Goal: Check status

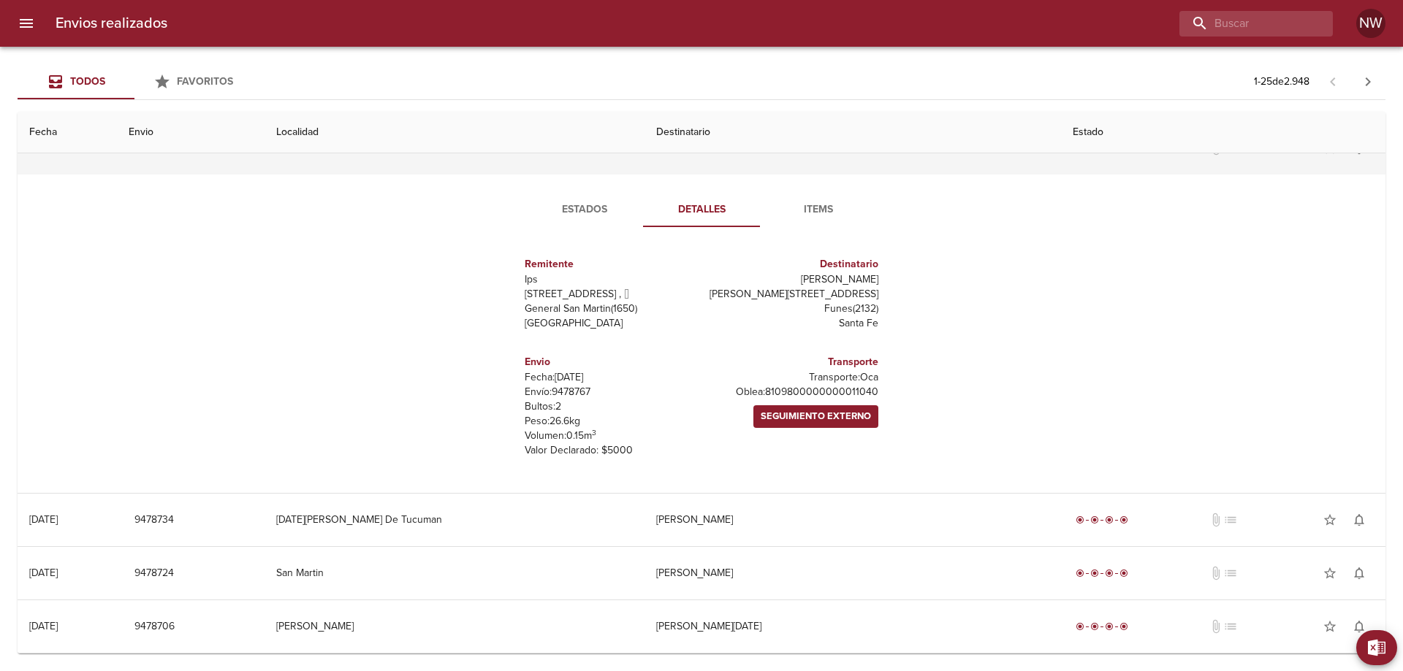
click at [748, 175] on td "[PERSON_NAME]" at bounding box center [852, 148] width 417 height 53
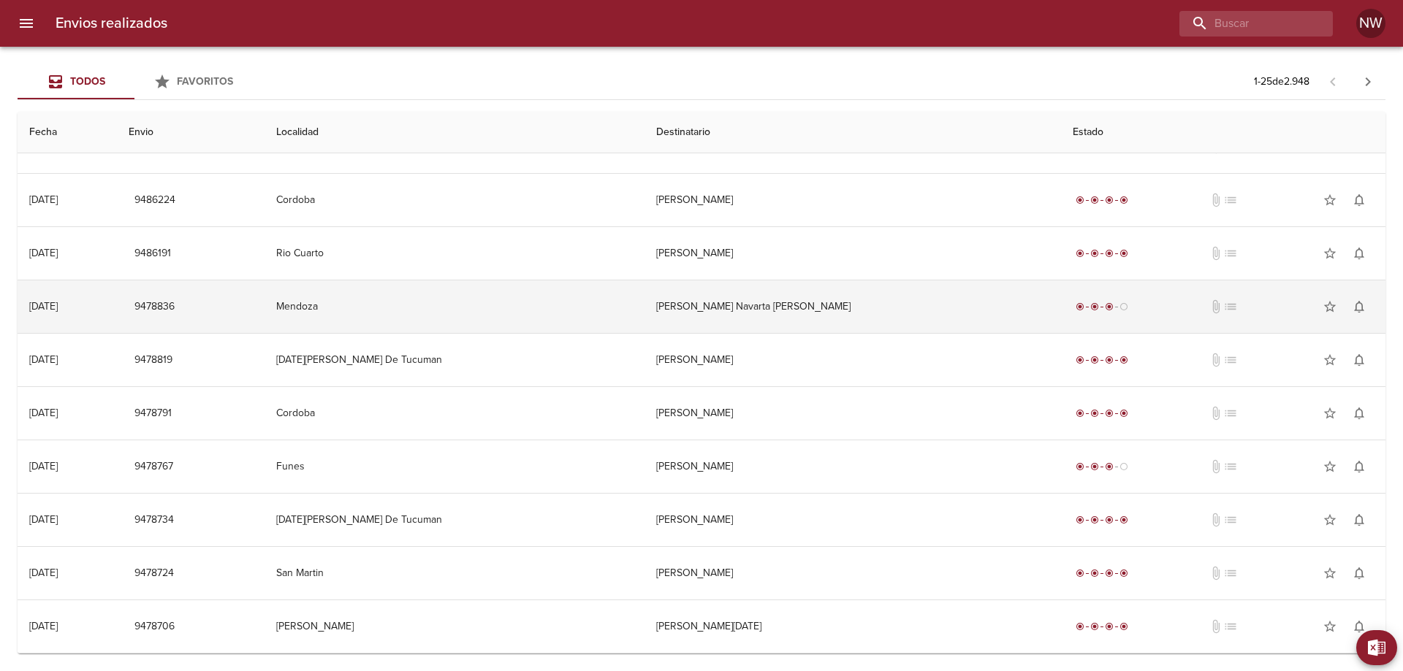
scroll to position [885, 0]
click at [893, 291] on td "[PERSON_NAME] Navarta [PERSON_NAME]" at bounding box center [852, 307] width 417 height 53
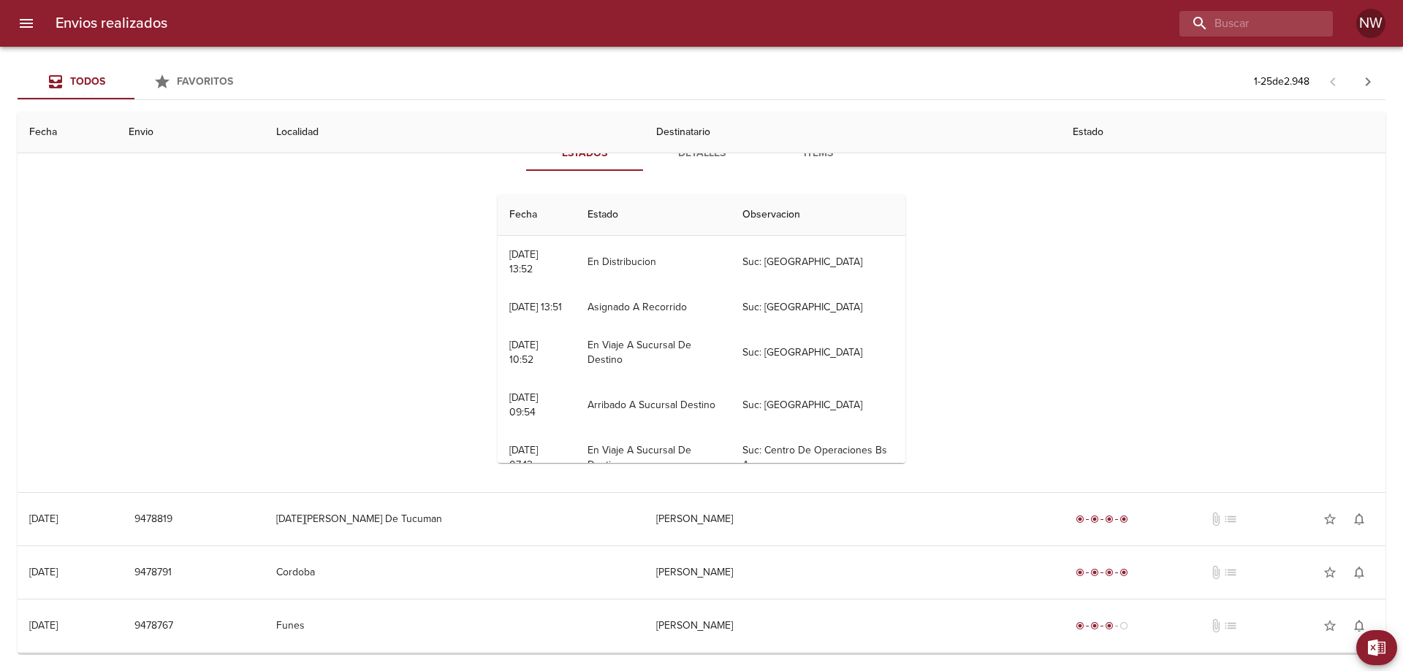
scroll to position [1040, 0]
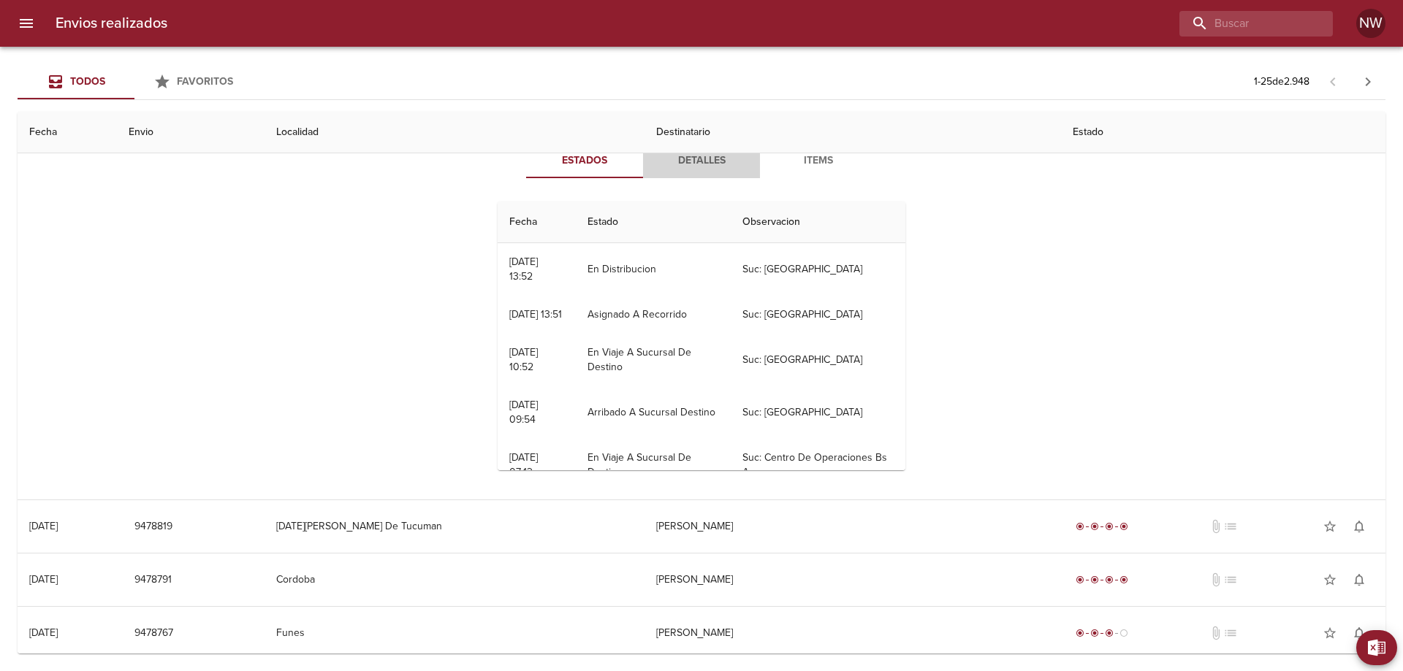
click at [701, 170] on span "Detalles" at bounding box center [701, 161] width 99 height 18
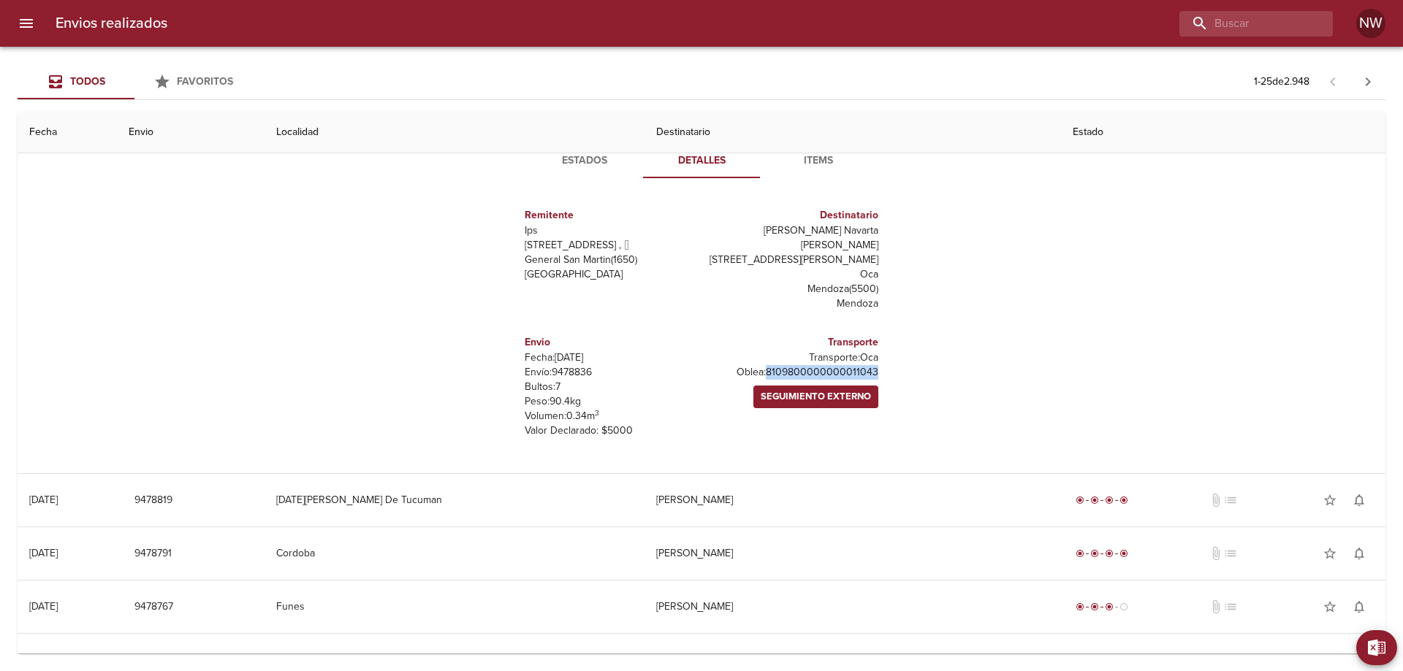
drag, startPoint x: 869, startPoint y: 470, endPoint x: 723, endPoint y: 464, distance: 145.5
click at [723, 450] on div "Transporte Transporte: Oca [PERSON_NAME]: 8109800000000011043 Seguimiento Exter…" at bounding box center [792, 386] width 183 height 127
copy p "8109800000000011043"
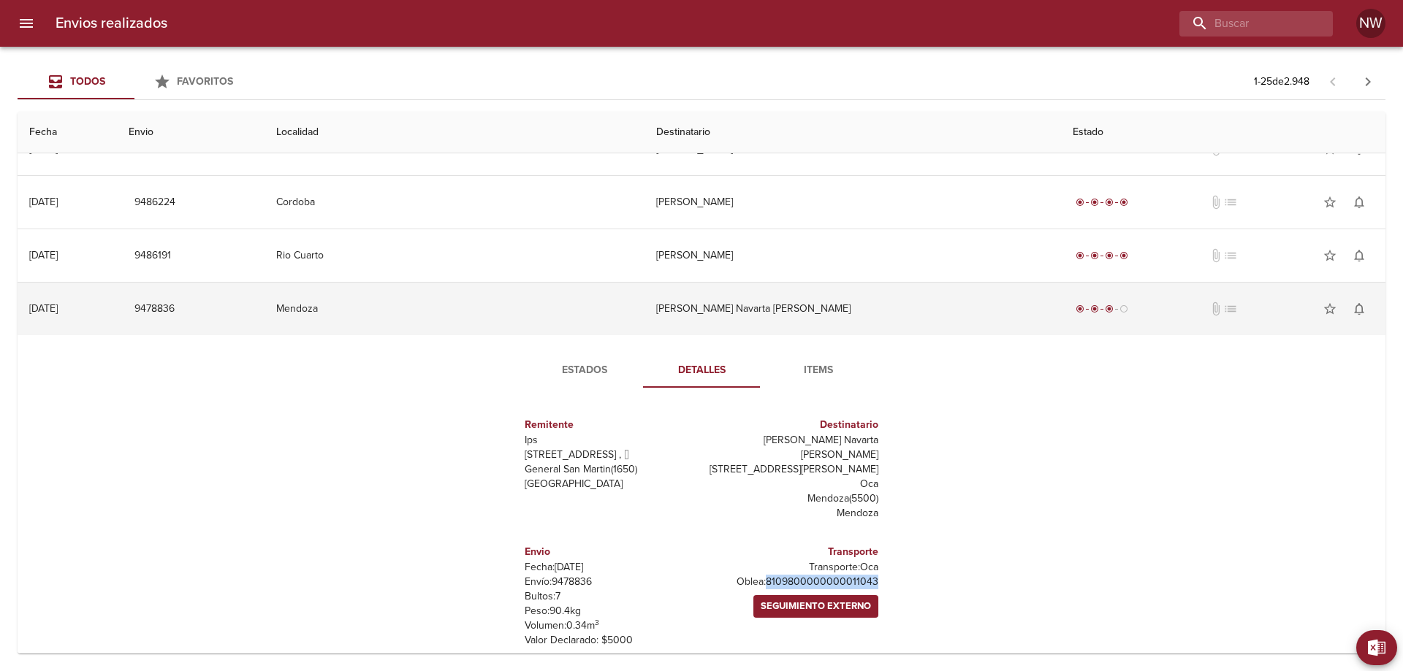
scroll to position [821, 0]
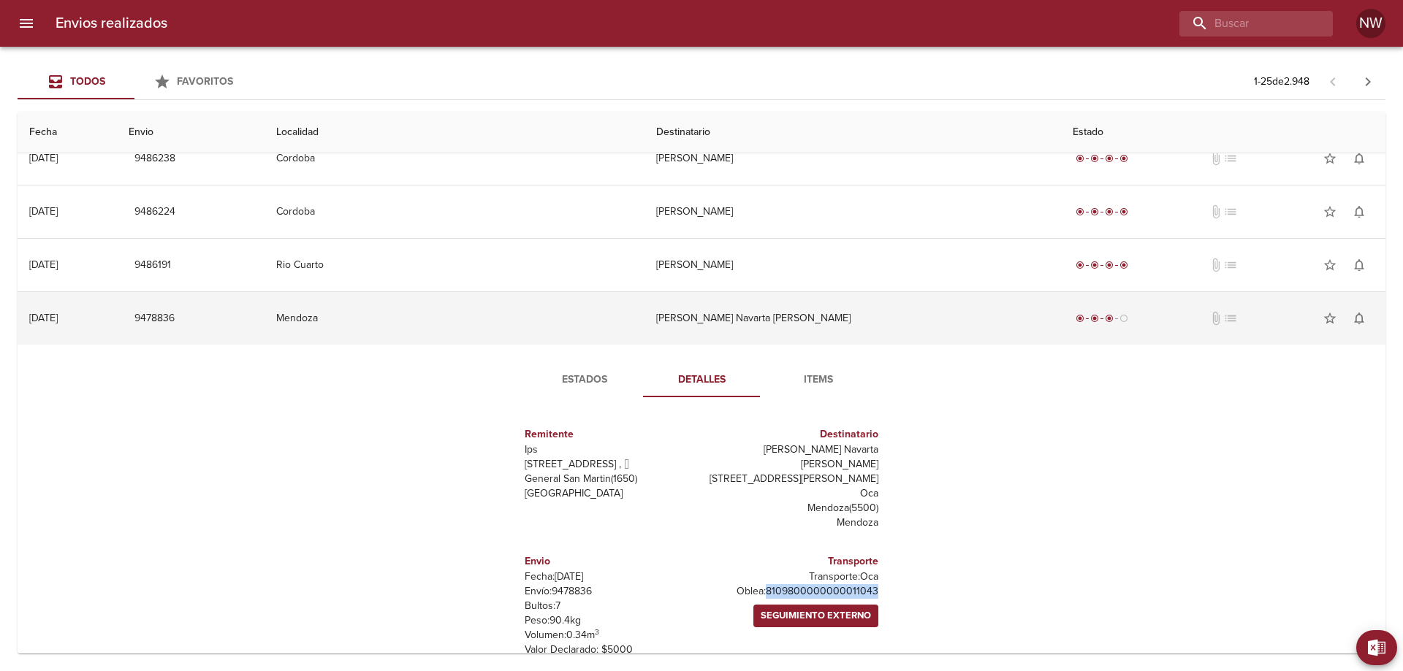
click at [819, 345] on td "[PERSON_NAME] Navarta [PERSON_NAME]" at bounding box center [852, 318] width 417 height 53
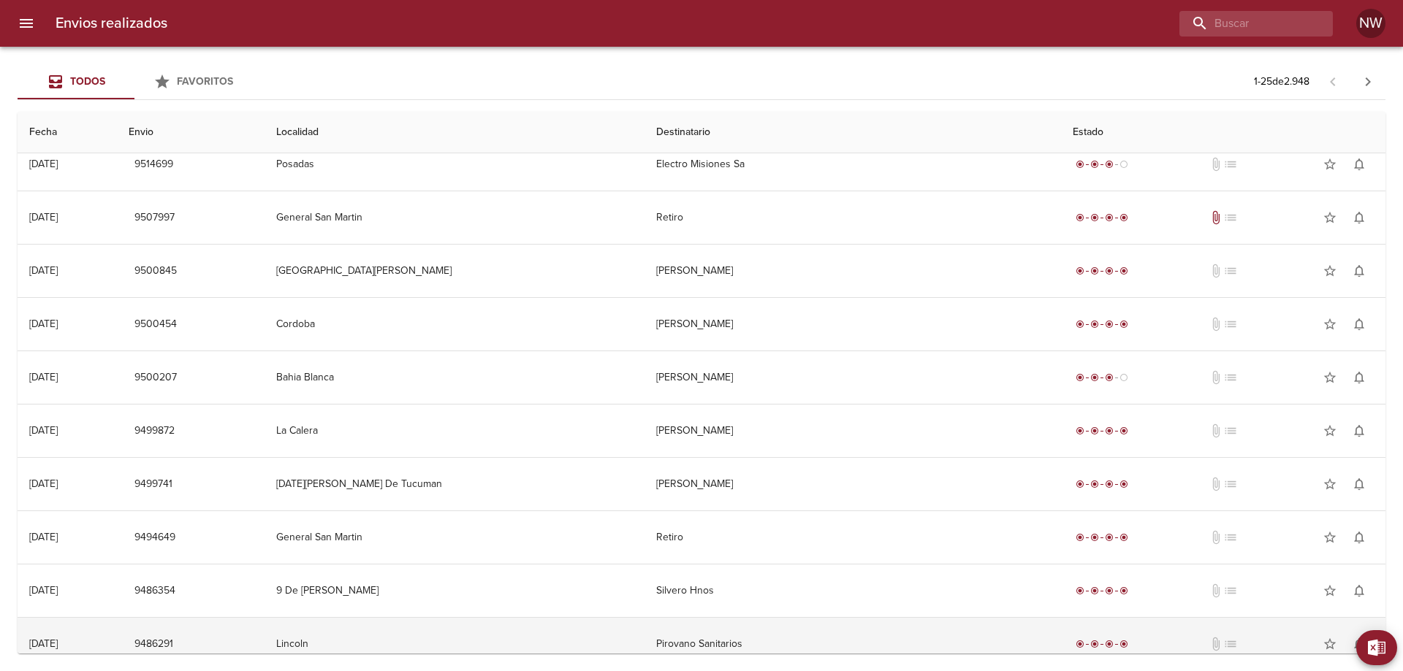
scroll to position [228, 0]
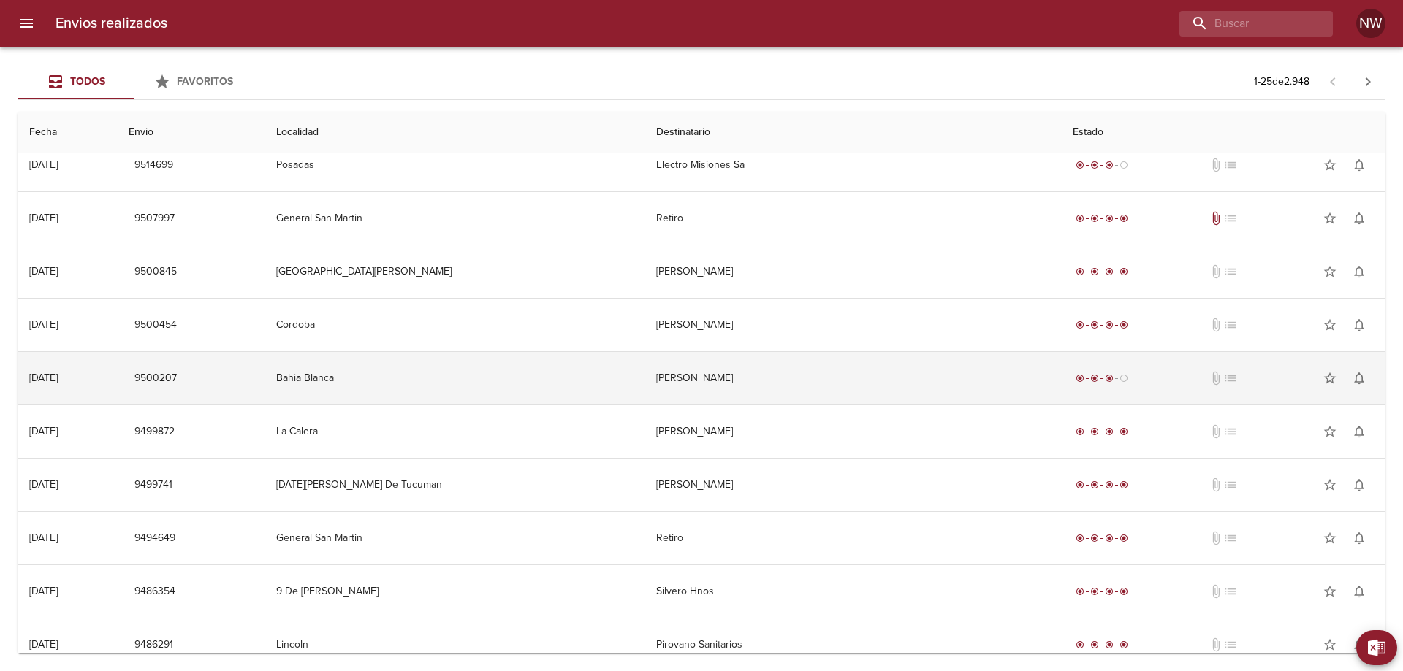
click at [811, 405] on td "[PERSON_NAME]" at bounding box center [852, 378] width 417 height 53
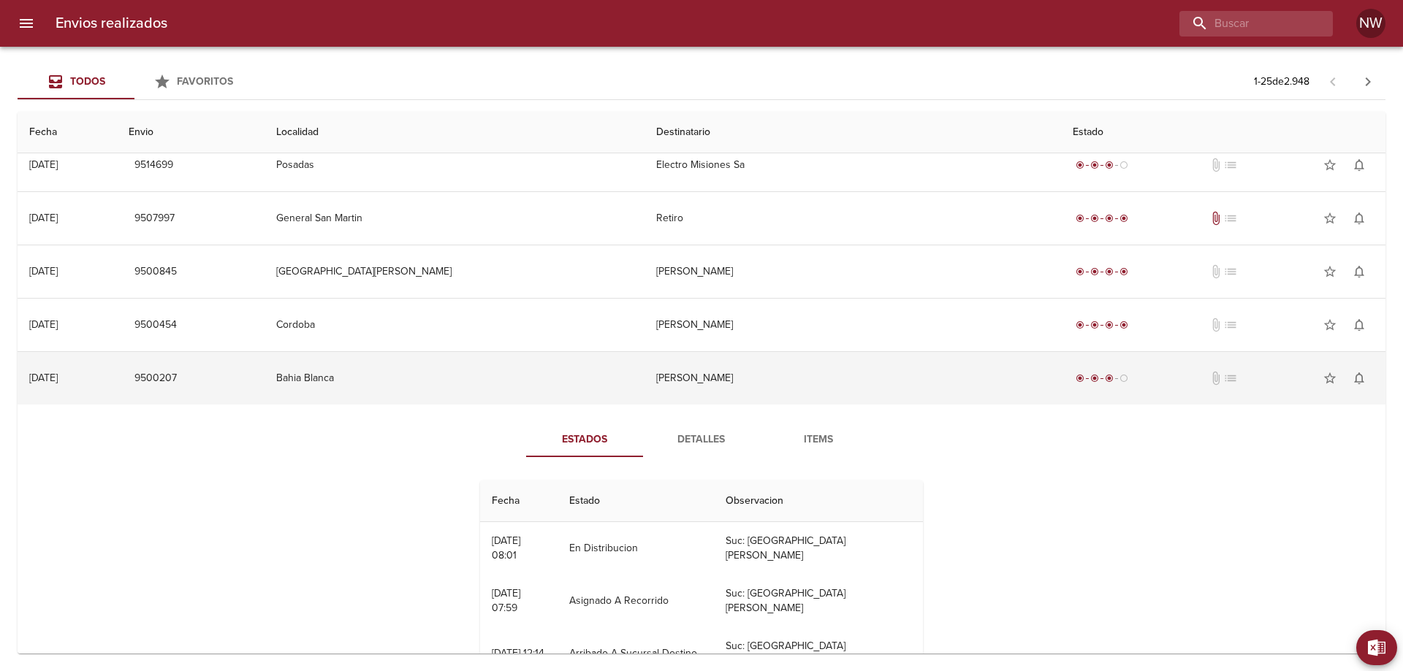
click at [788, 405] on td "[PERSON_NAME]" at bounding box center [852, 378] width 417 height 53
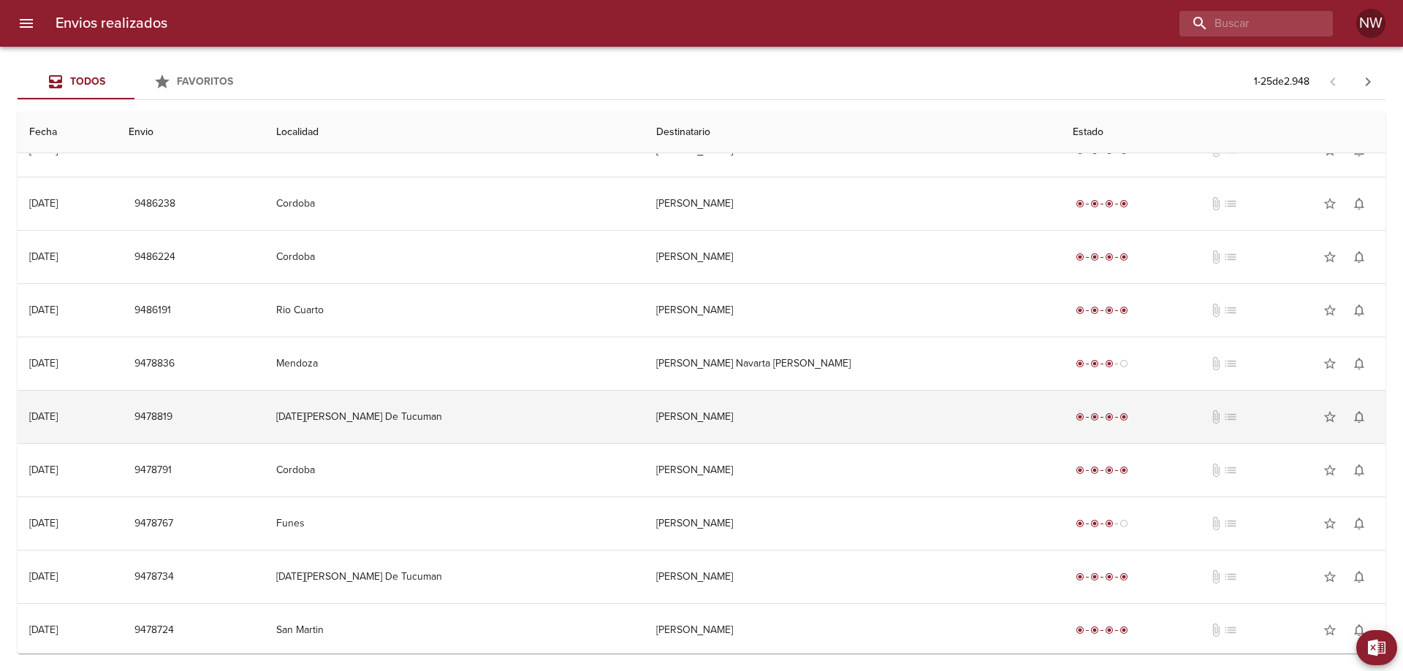
scroll to position [885, 0]
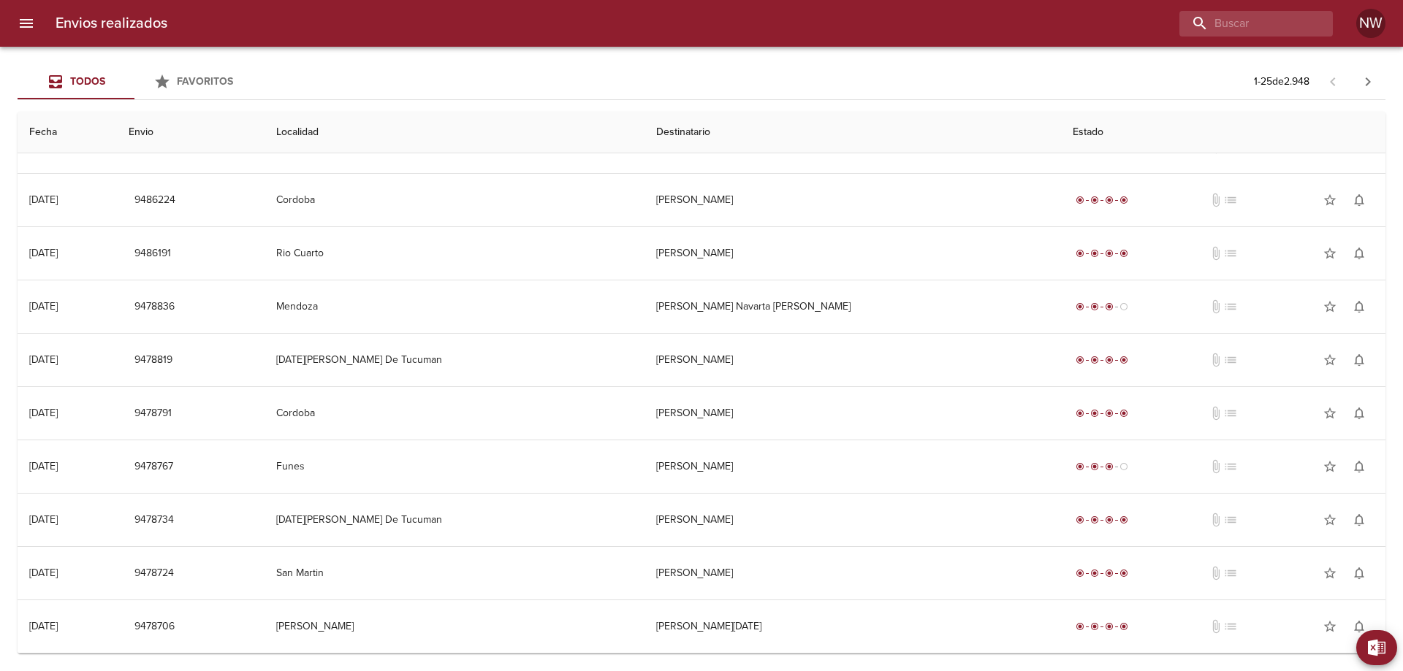
click at [1384, 76] on button "button" at bounding box center [1367, 81] width 35 height 35
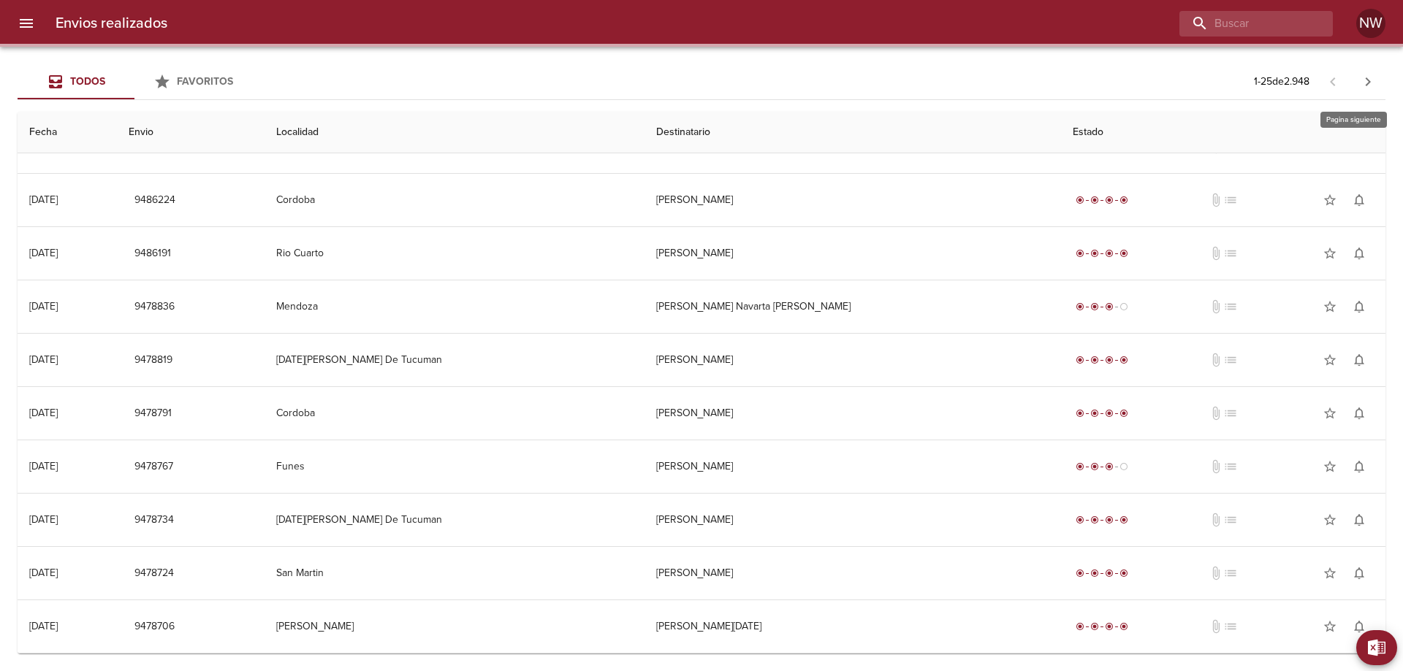
click at [1374, 85] on icon "button" at bounding box center [1368, 82] width 18 height 18
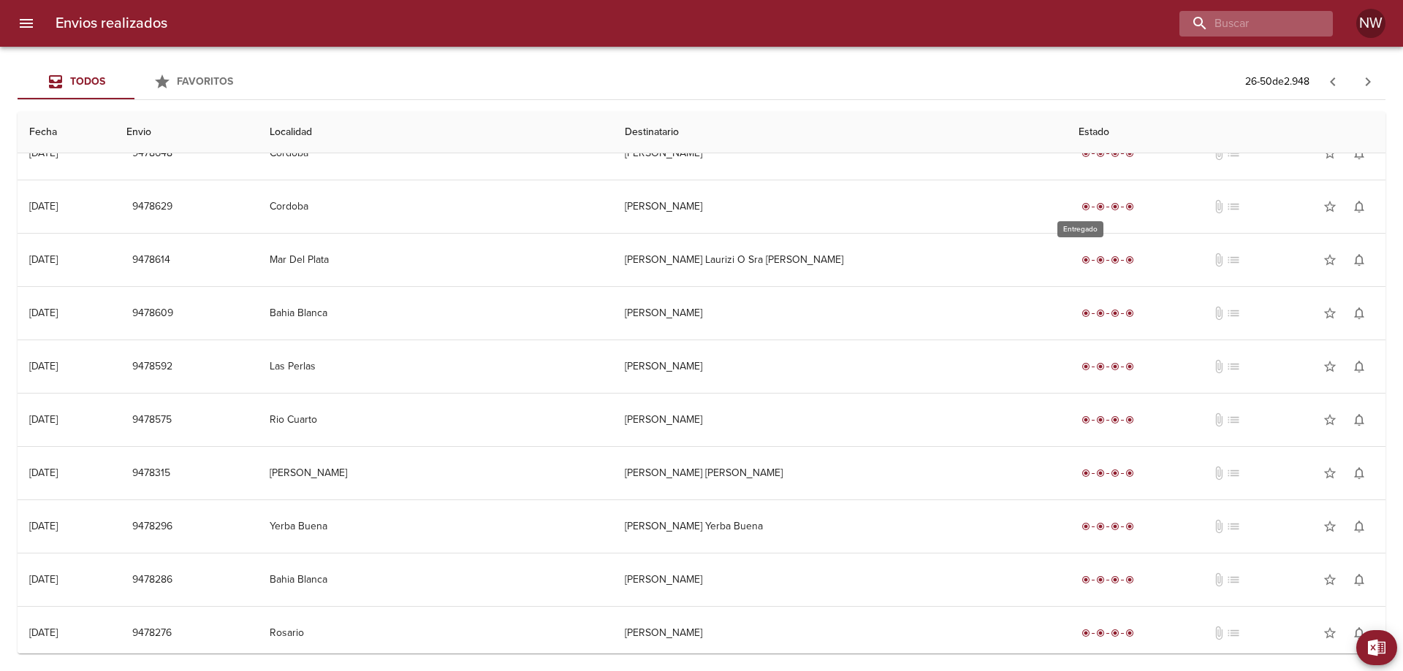
scroll to position [0, 0]
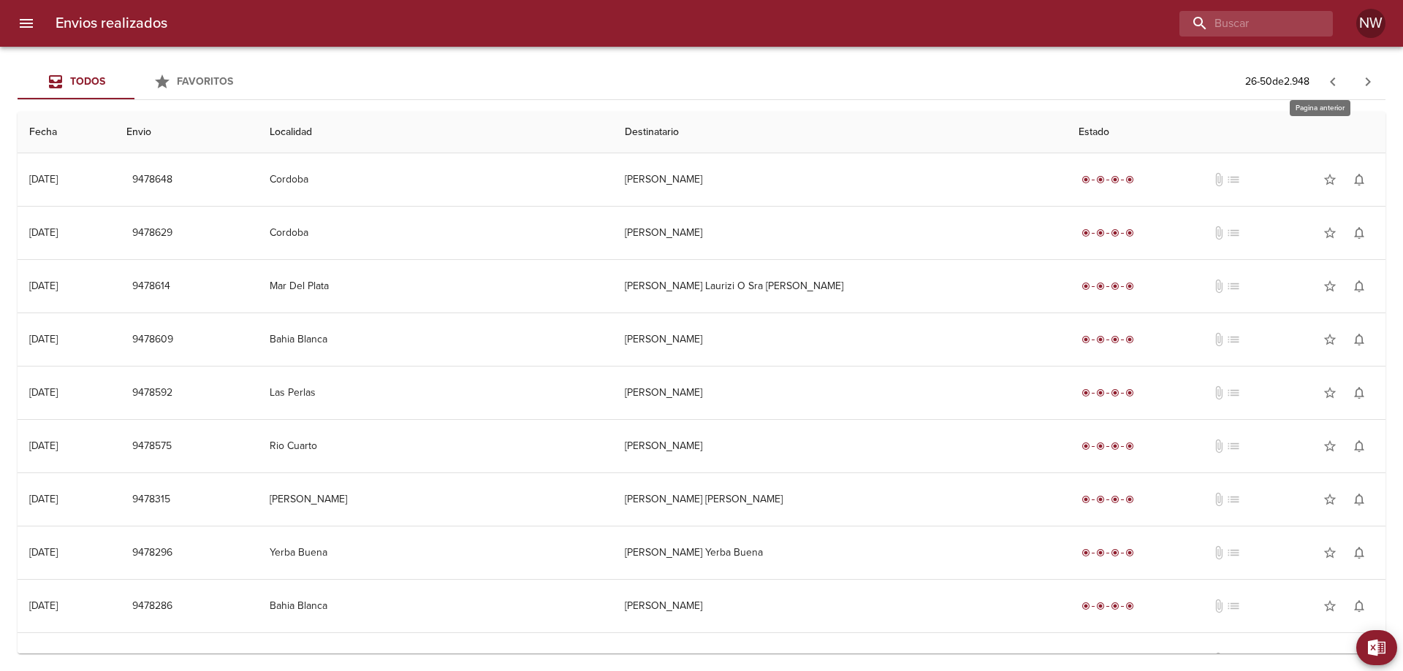
click at [1329, 80] on icon "button" at bounding box center [1333, 82] width 18 height 18
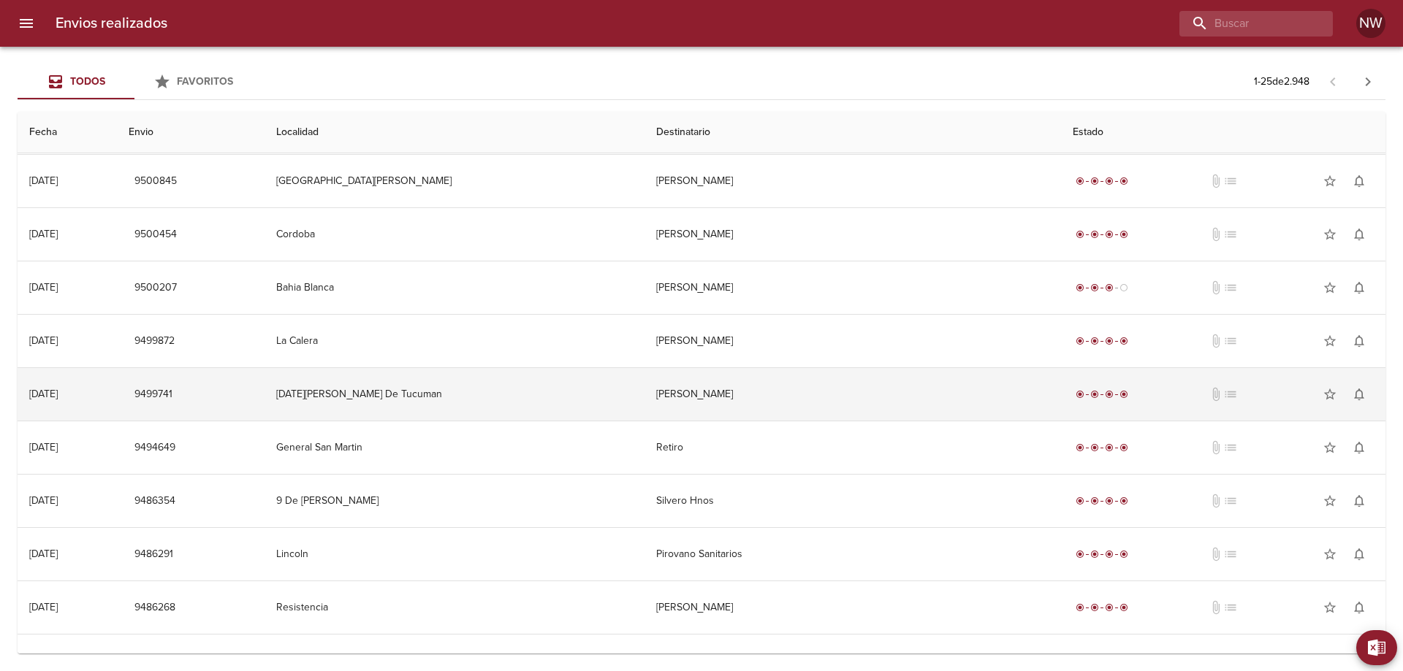
scroll to position [365, 0]
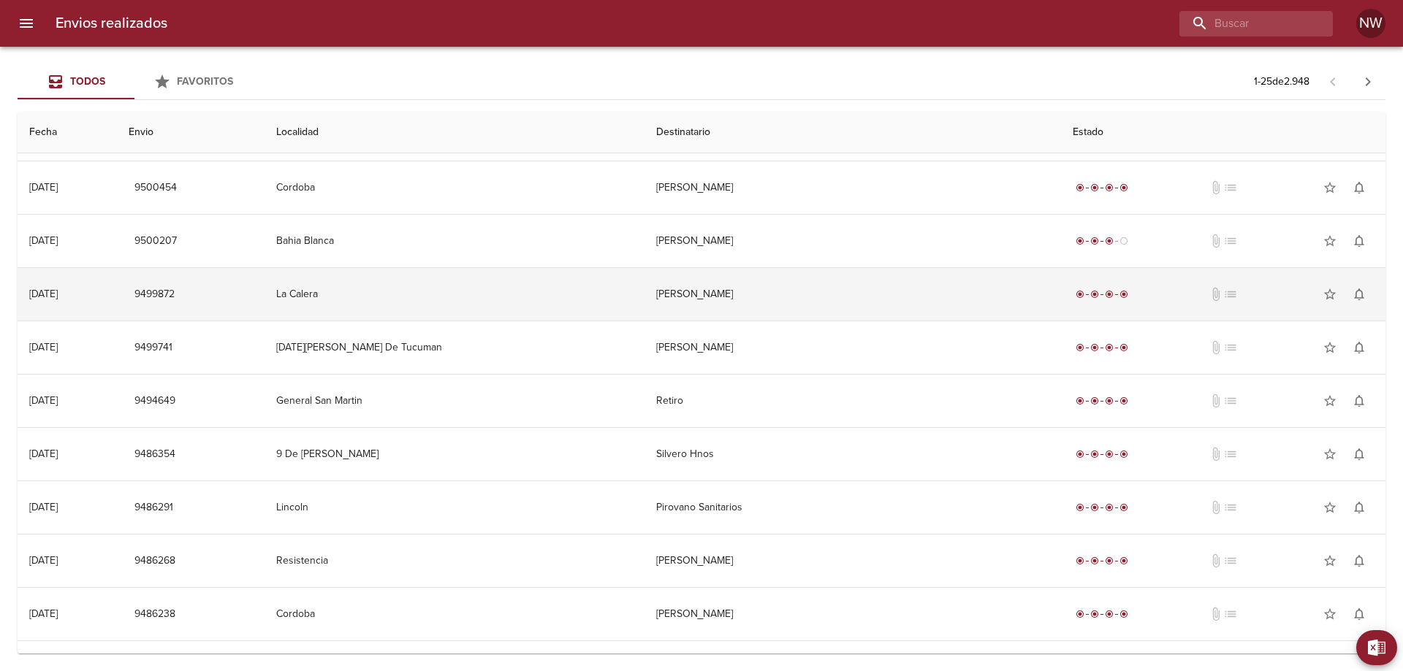
click at [971, 291] on td "[PERSON_NAME]" at bounding box center [852, 294] width 417 height 53
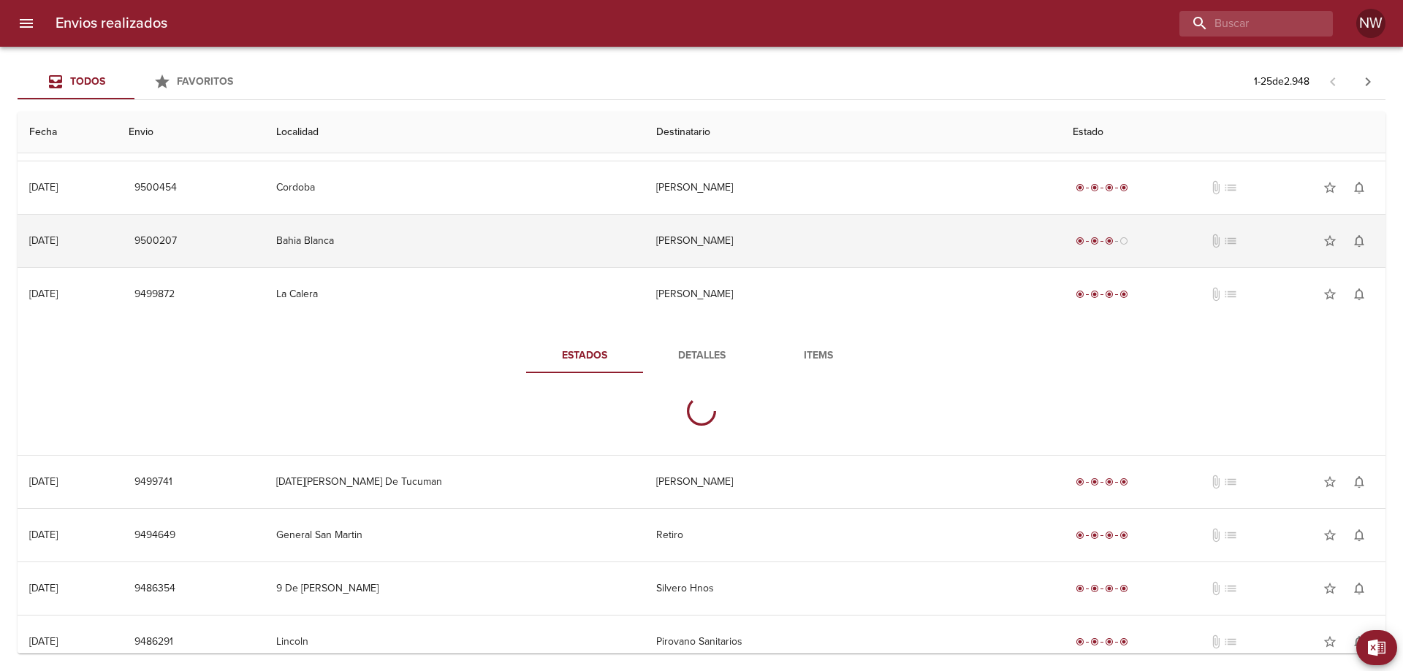
click at [970, 267] on td "[PERSON_NAME]" at bounding box center [852, 241] width 417 height 53
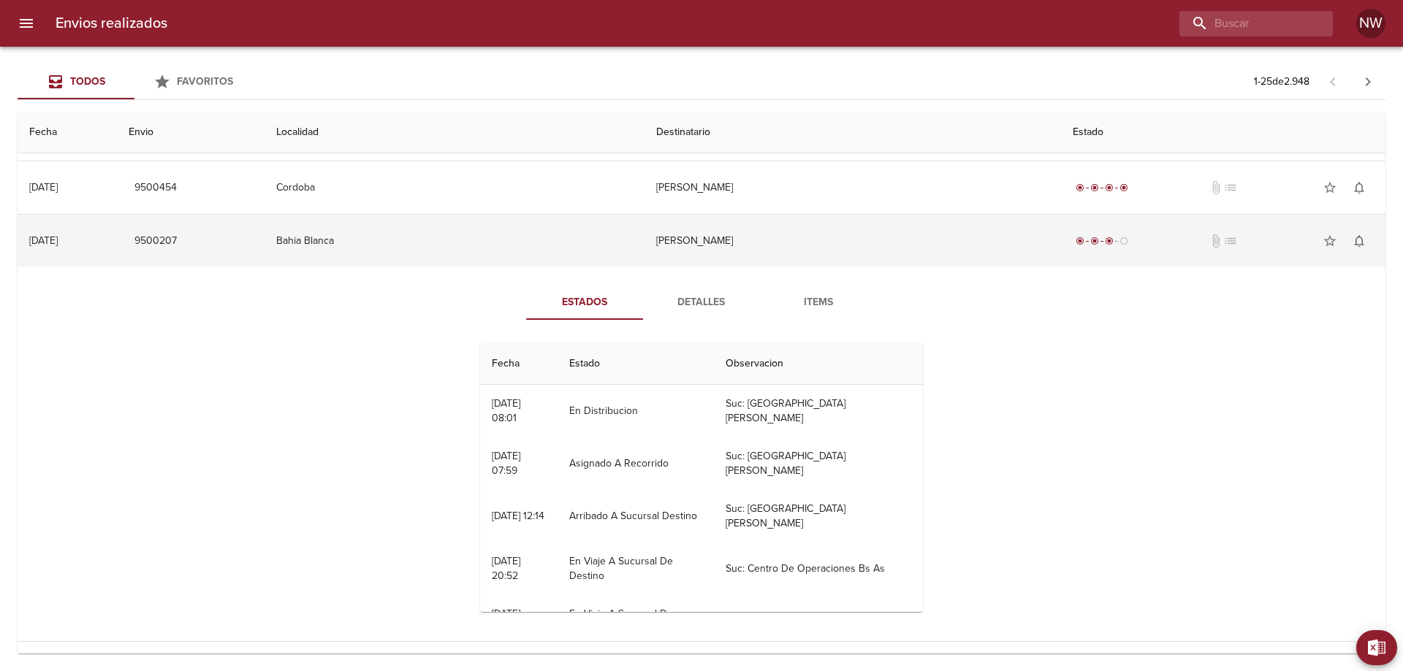
click at [717, 267] on td "[PERSON_NAME]" at bounding box center [852, 241] width 417 height 53
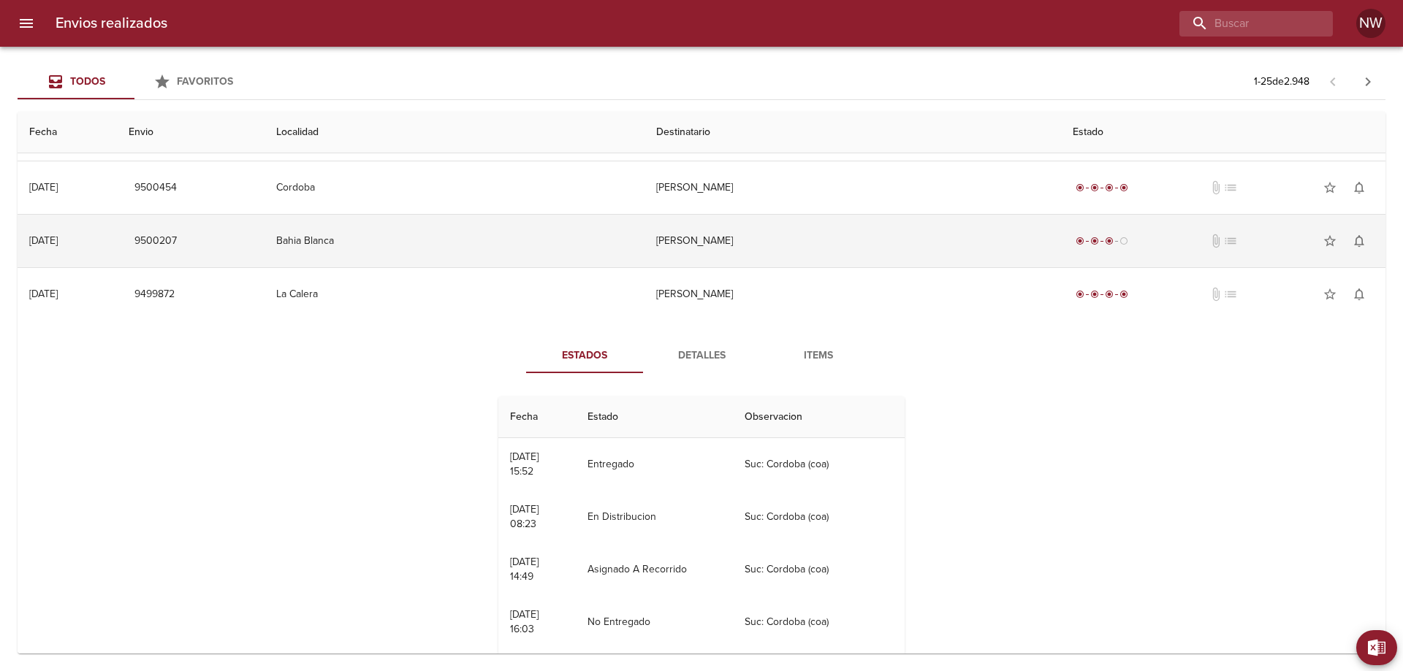
click at [765, 261] on td "[PERSON_NAME]" at bounding box center [852, 241] width 417 height 53
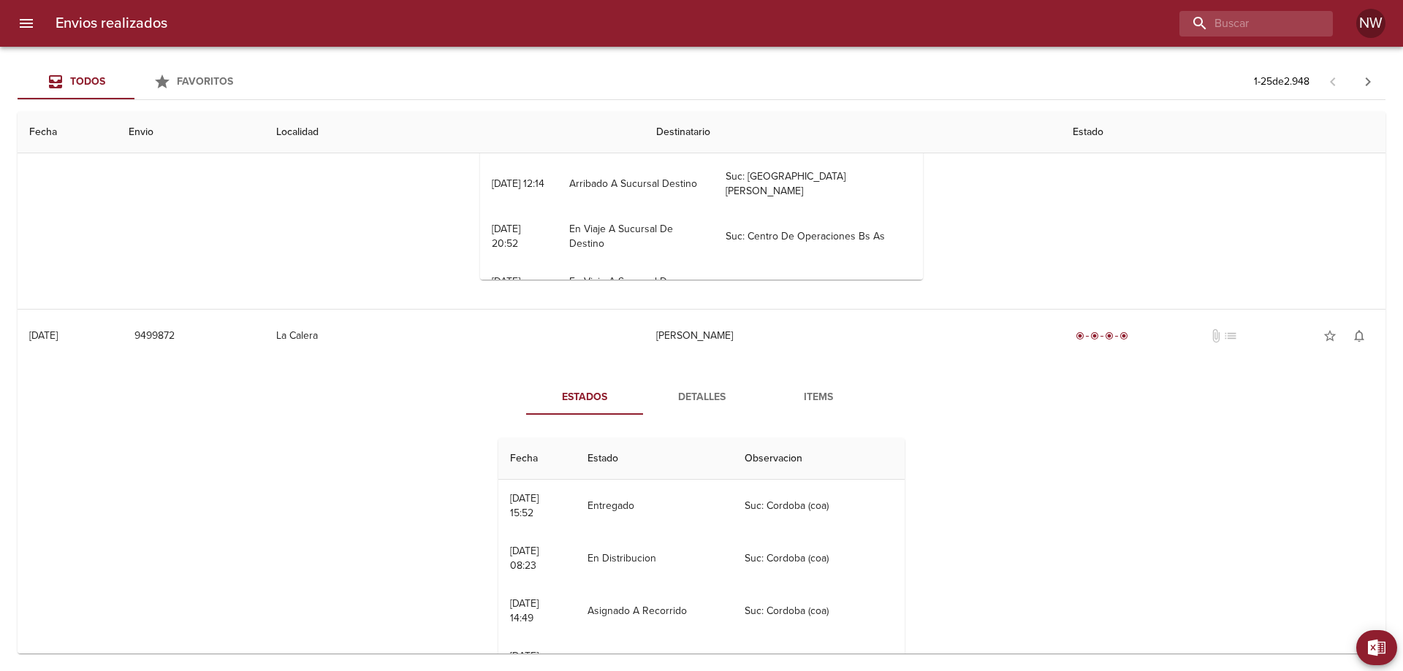
scroll to position [658, 0]
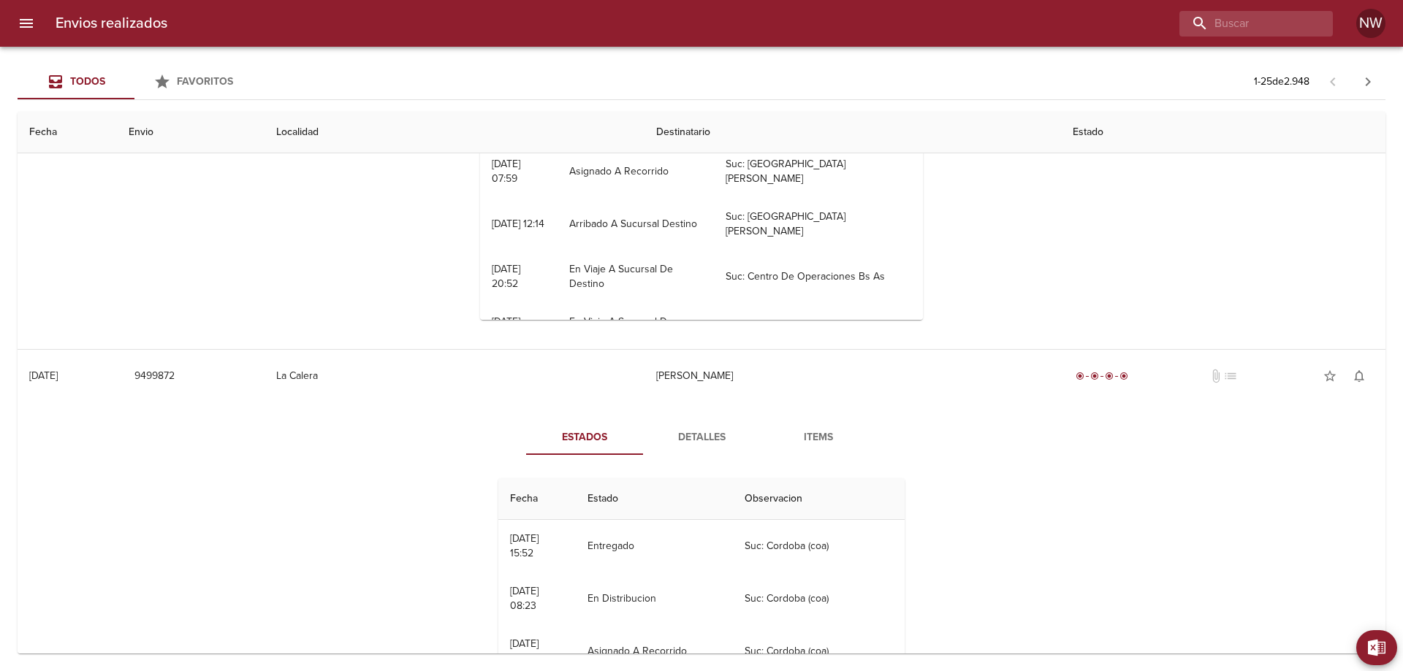
drag, startPoint x: 735, startPoint y: 370, endPoint x: 731, endPoint y: 381, distance: 11.8
click at [734, 349] on div "Estados Detalles Items Fecha Estado Observacion 25/08 [DATE] 08:01 En Distribuc…" at bounding box center [701, 162] width 1344 height 374
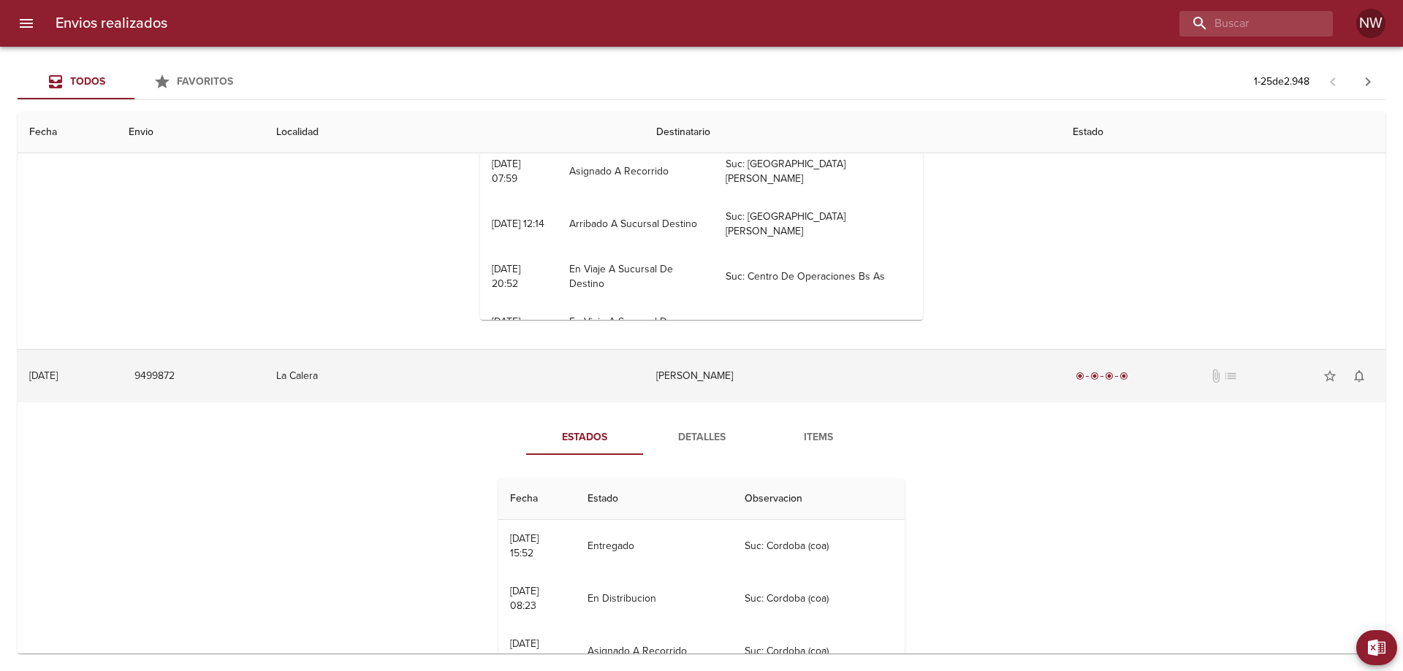
click at [731, 381] on td "[PERSON_NAME]" at bounding box center [852, 376] width 417 height 53
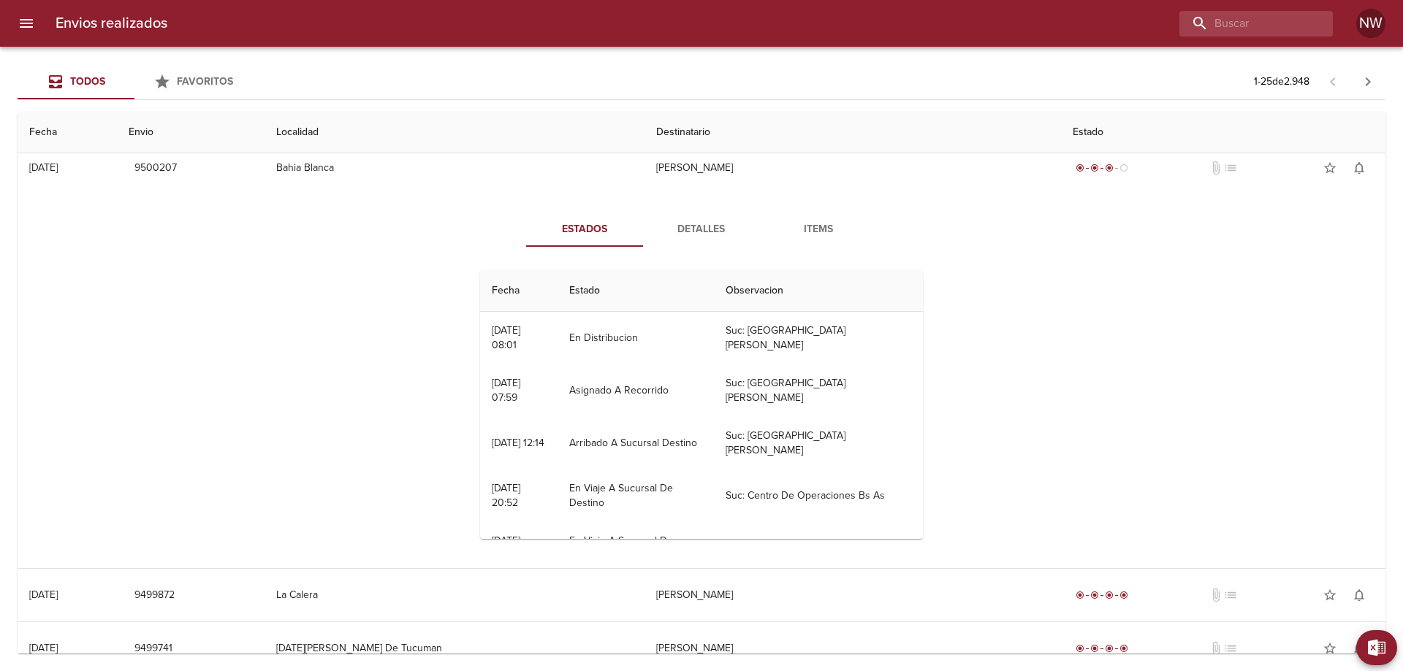
scroll to position [292, 0]
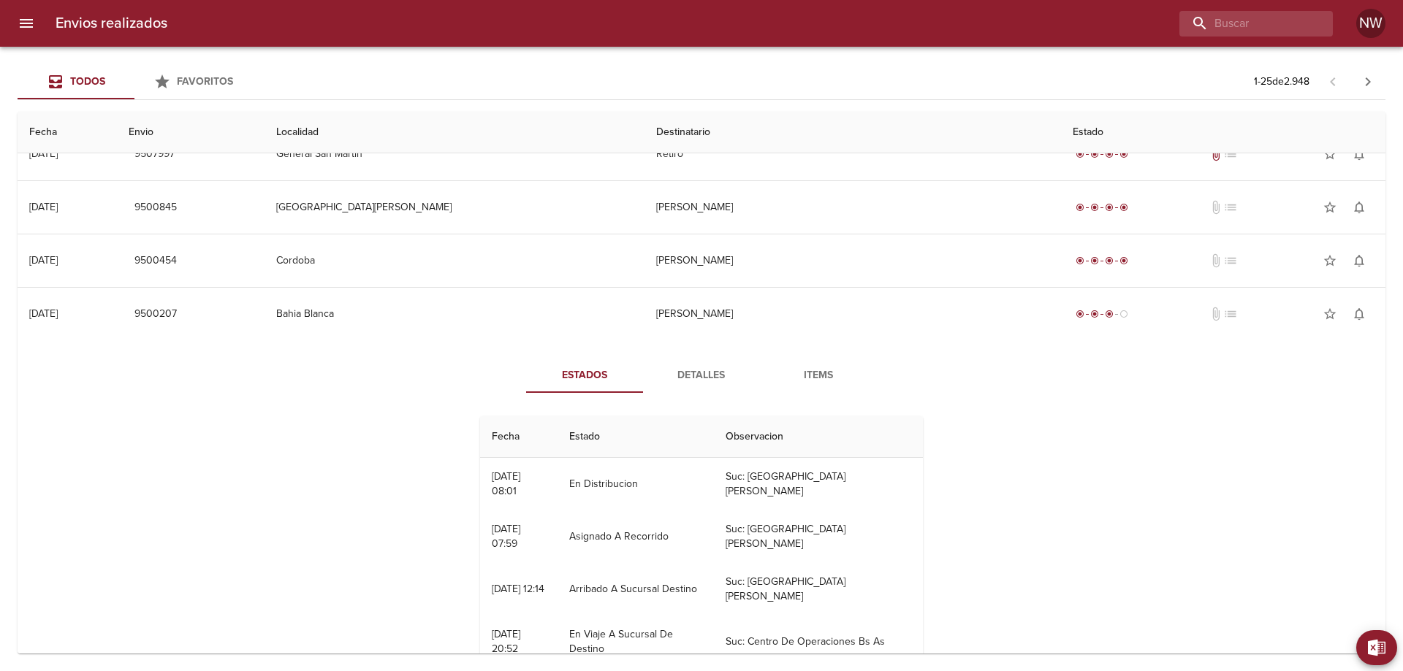
click at [711, 385] on span "Detalles" at bounding box center [701, 376] width 99 height 18
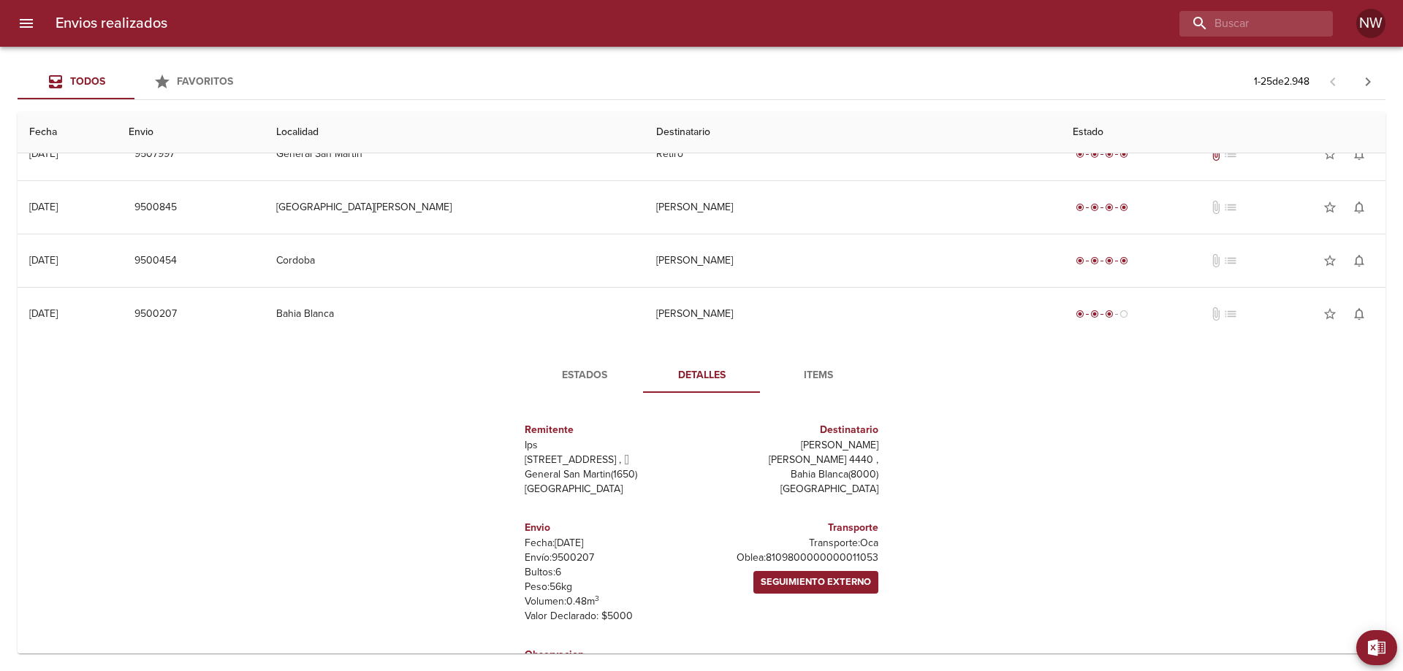
scroll to position [45, 0]
drag, startPoint x: 870, startPoint y: 587, endPoint x: 756, endPoint y: 576, distance: 114.4
click at [723, 579] on div "Transporte Transporte: Oca [PERSON_NAME]: 8109800000000011053 Seguimiento Exter…" at bounding box center [792, 571] width 183 height 127
copy p "8109800000000011053"
